Goal: Check status: Check status

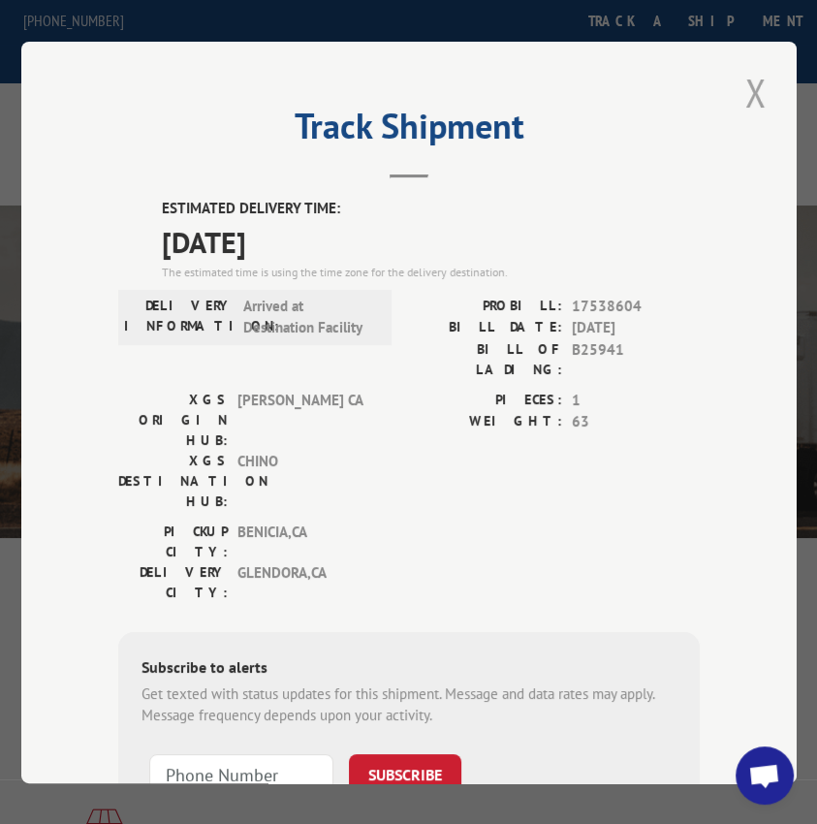
click at [745, 72] on button "Close modal" at bounding box center [756, 92] width 33 height 53
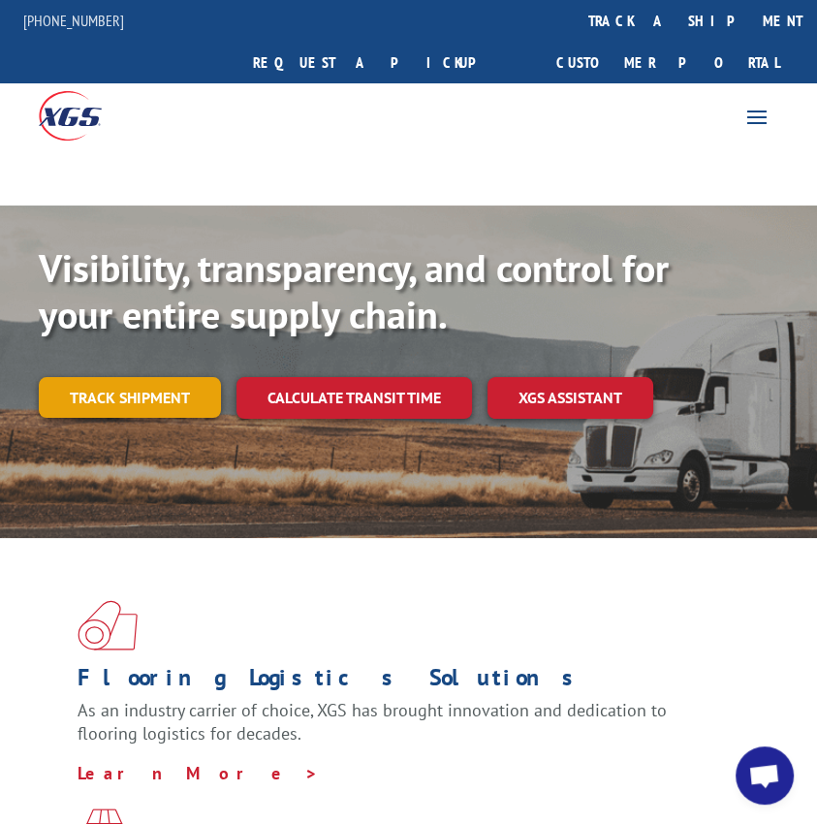
click at [190, 377] on link "Track shipment" at bounding box center [130, 397] width 182 height 41
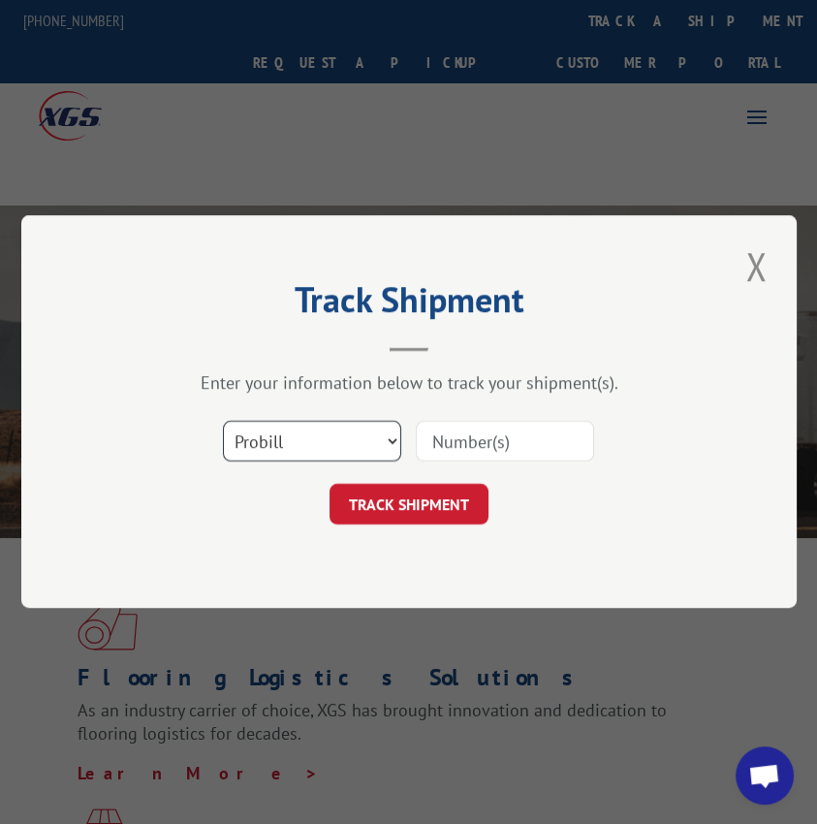
drag, startPoint x: 250, startPoint y: 436, endPoint x: 252, endPoint y: 455, distance: 18.5
click at [250, 436] on select "Select category... Probill BOL PO" at bounding box center [312, 442] width 178 height 41
select select "bol"
click at [223, 422] on select "Select category... Probill BOL PO" at bounding box center [312, 442] width 178 height 41
click at [457, 442] on input at bounding box center [505, 442] width 178 height 41
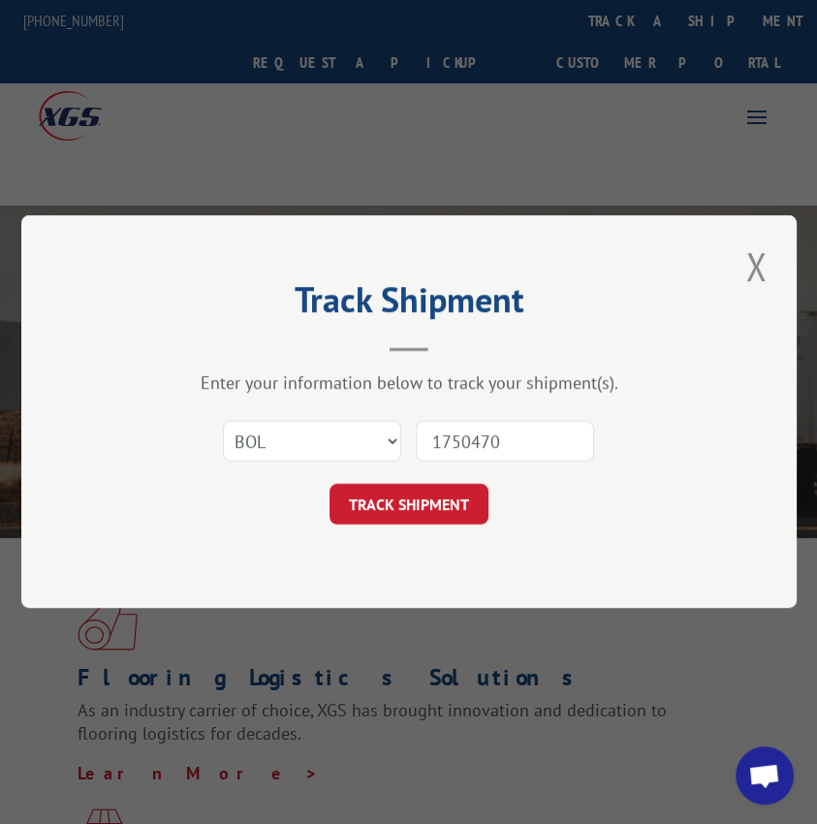
type input "17504704"
click button "TRACK SHIPMENT" at bounding box center [409, 505] width 159 height 41
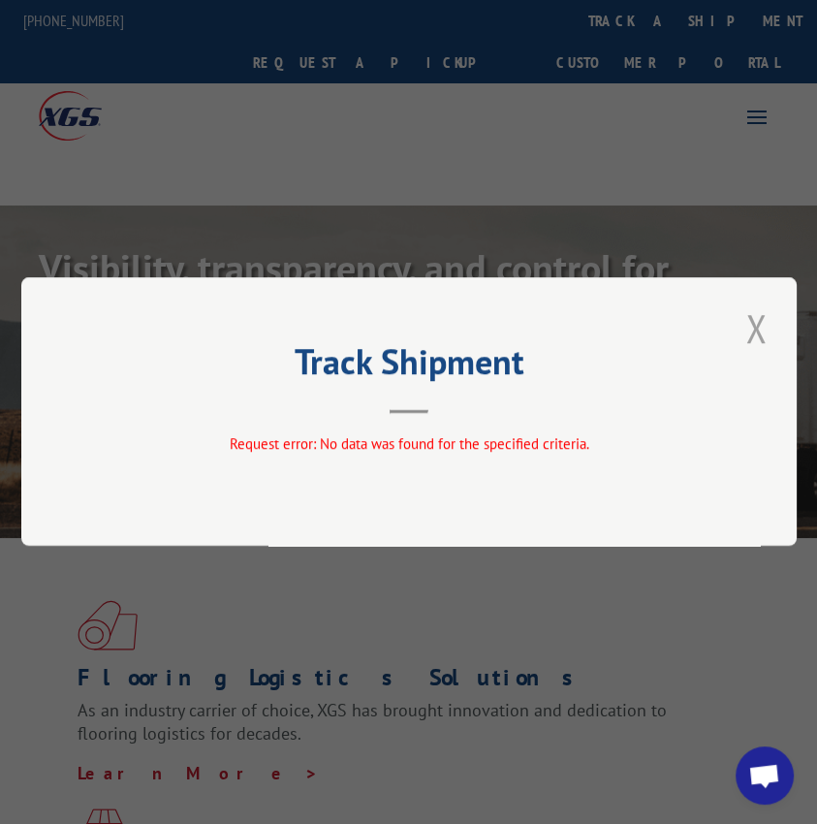
drag, startPoint x: 751, startPoint y: 314, endPoint x: 676, endPoint y: 329, distance: 77.0
click at [751, 315] on button "Close modal" at bounding box center [756, 328] width 33 height 53
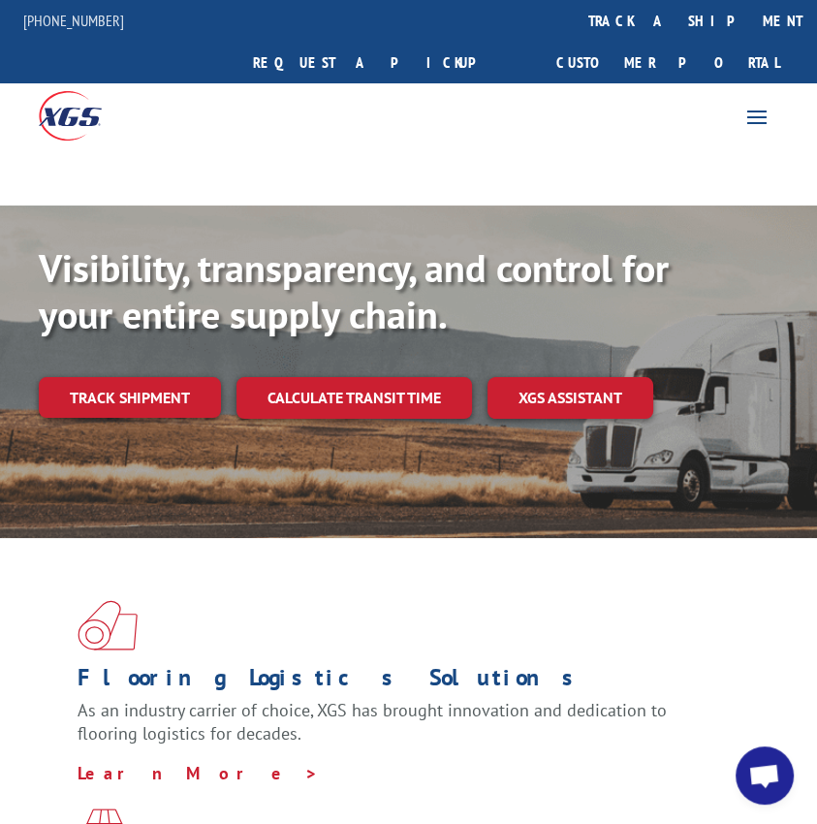
drag, startPoint x: 87, startPoint y: 350, endPoint x: 133, endPoint y: 357, distance: 46.1
click at [88, 377] on link "Track shipment" at bounding box center [130, 397] width 182 height 41
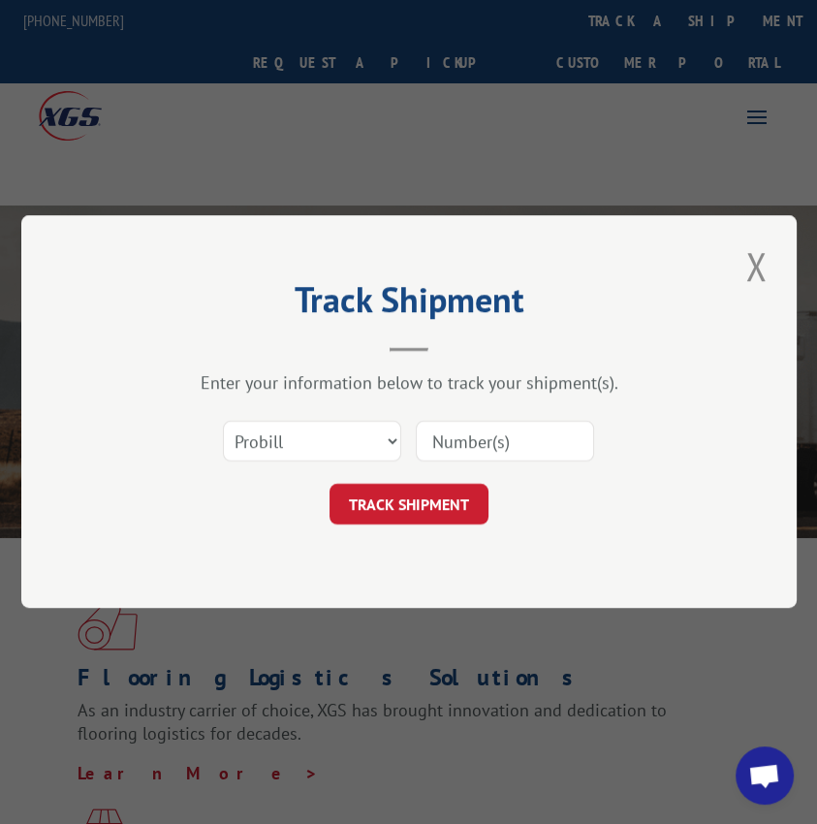
click at [447, 429] on input at bounding box center [505, 442] width 178 height 41
type input "17504704"
click button "TRACK SHIPMENT" at bounding box center [409, 505] width 159 height 41
